Goal: Task Accomplishment & Management: Use online tool/utility

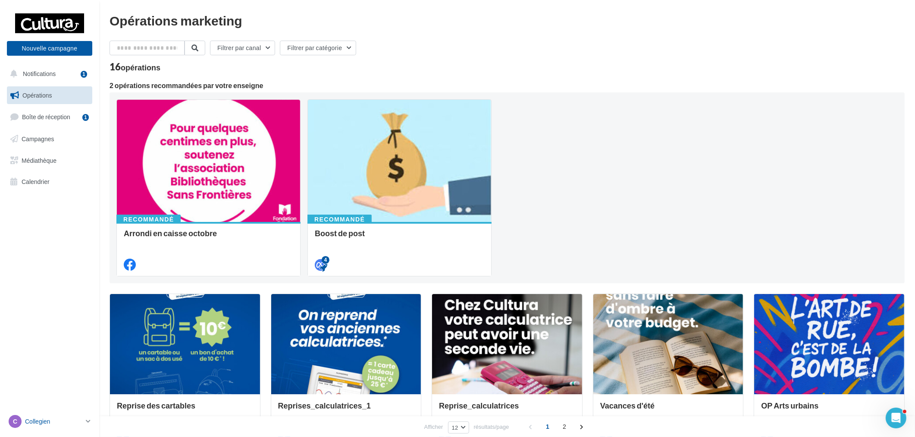
click at [67, 417] on p "Collegien" at bounding box center [53, 421] width 57 height 9
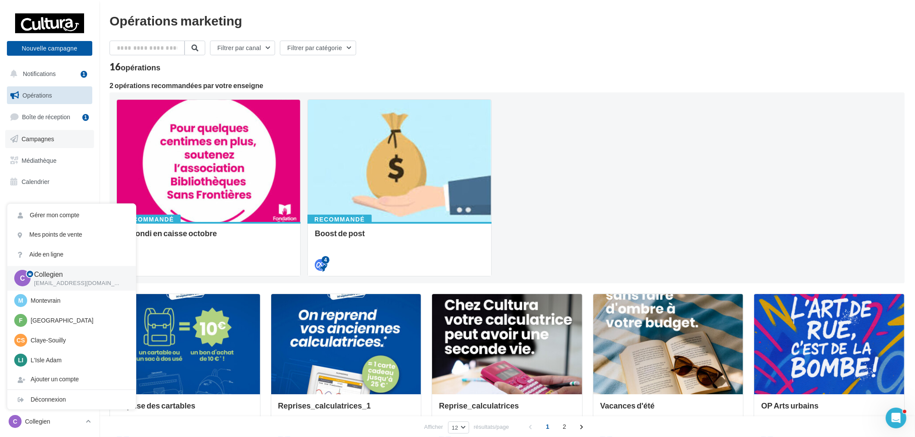
click at [60, 145] on link "Campagnes" at bounding box center [49, 139] width 89 height 18
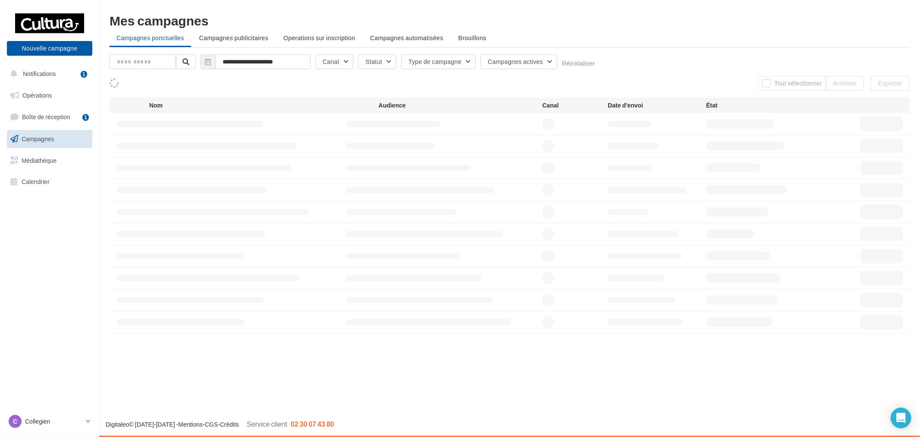
click at [33, 160] on span "Médiathèque" at bounding box center [39, 159] width 35 height 7
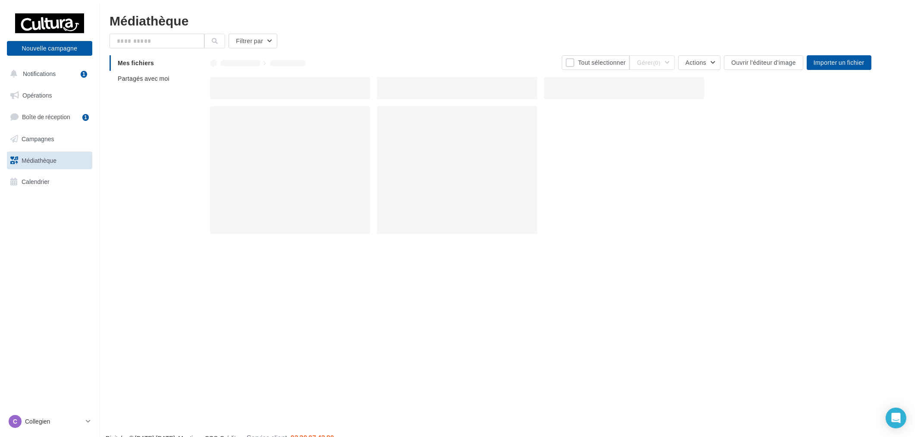
click at [829, 70] on div "Tout sélectionner Gérer (0) Actions Ouvrir l'éditeur d'image Importer un fichier" at bounding box center [541, 148] width 662 height 186
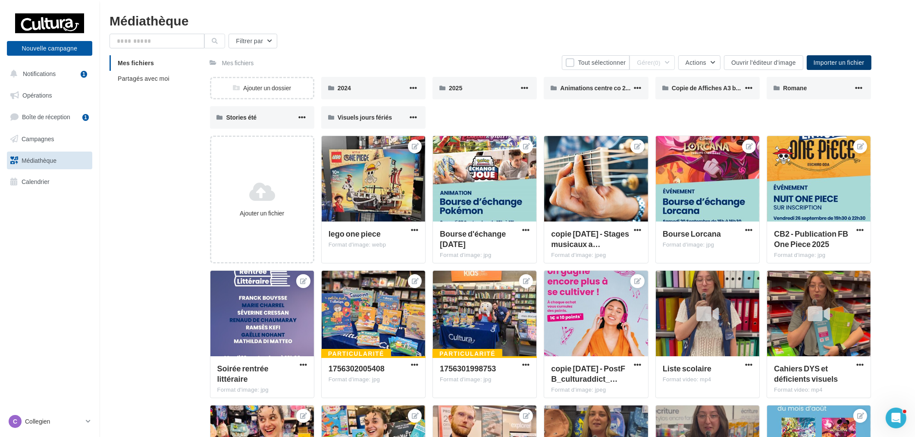
click at [830, 69] on button "Importer un fichier" at bounding box center [839, 62] width 65 height 15
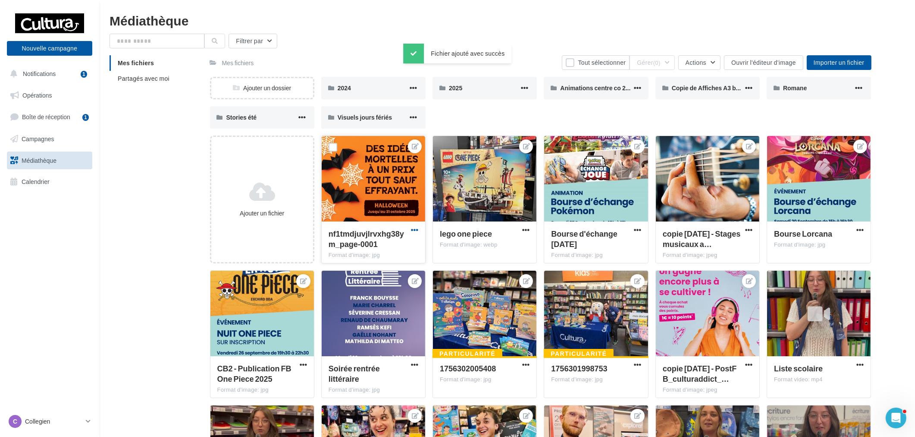
click at [412, 227] on span "button" at bounding box center [414, 229] width 7 height 7
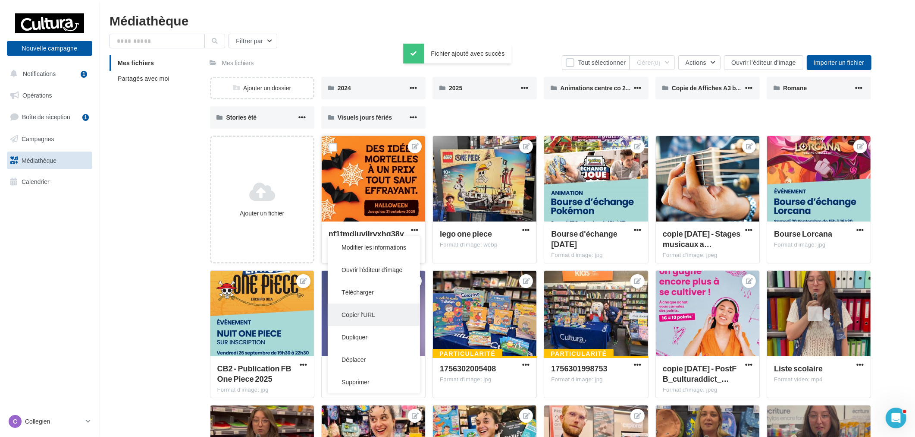
click at [372, 318] on button "Copier l'URL" at bounding box center [374, 314] width 92 height 22
